Goal: Task Accomplishment & Management: Use online tool/utility

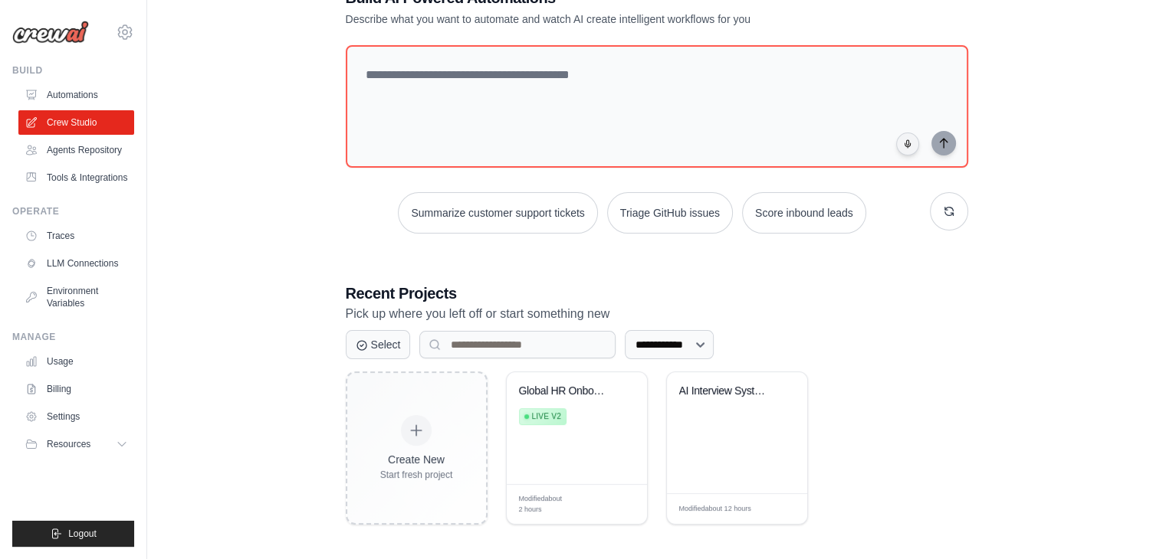
scroll to position [111, 0]
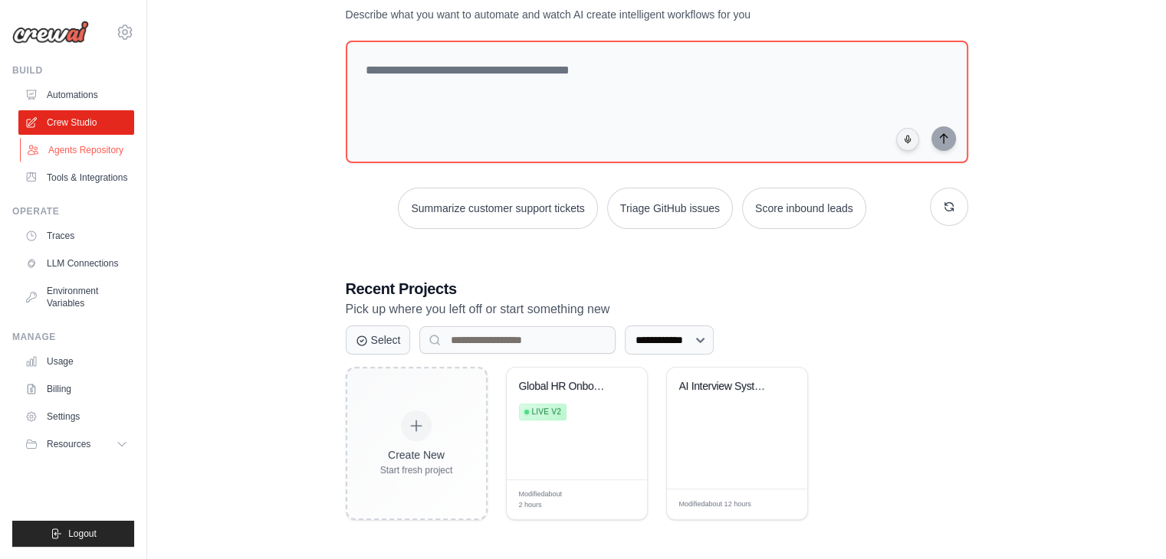
click at [108, 142] on link "Agents Repository" at bounding box center [78, 150] width 116 height 25
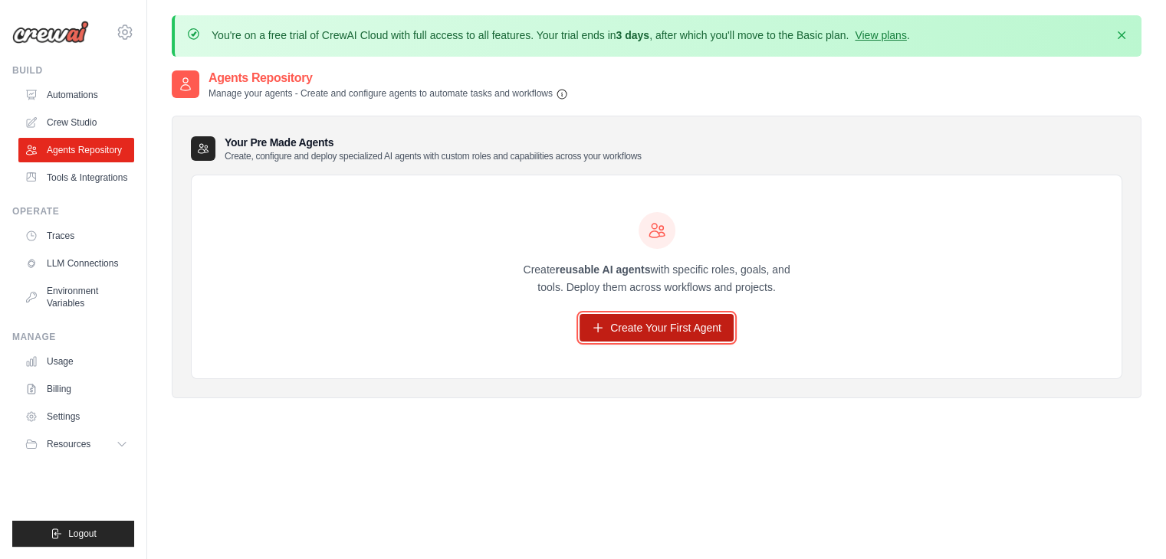
click at [636, 335] on link "Create Your First Agent" at bounding box center [656, 328] width 154 height 28
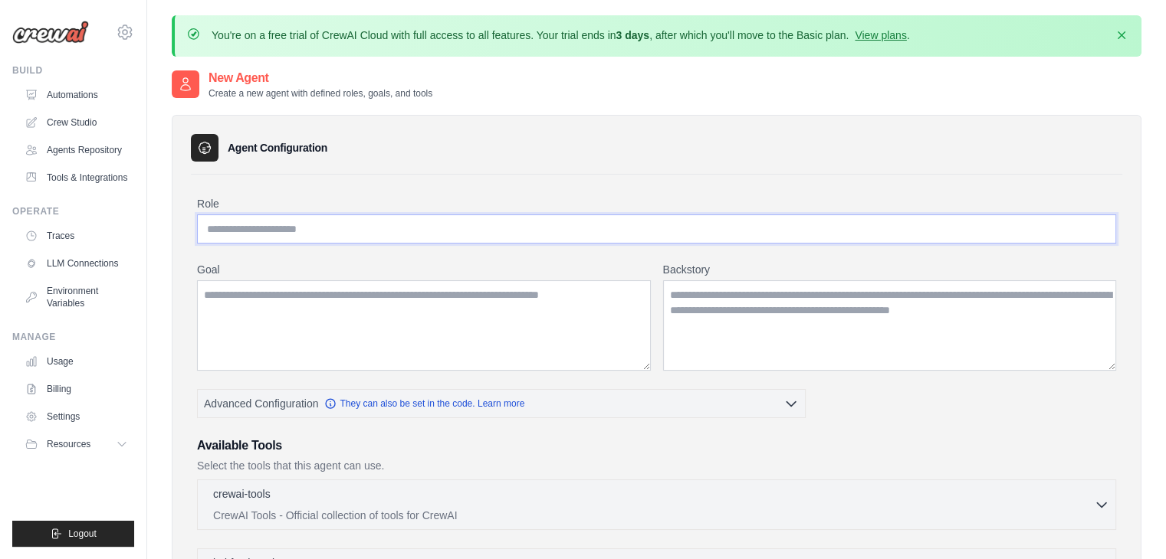
click at [516, 224] on input "Role" at bounding box center [656, 229] width 919 height 29
type input "**********"
click at [388, 304] on textarea "Goal" at bounding box center [424, 325] width 454 height 90
